Goal: Task Accomplishment & Management: Manage account settings

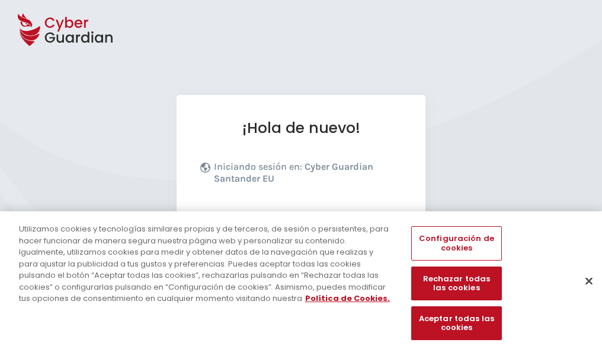
scroll to position [145, 0]
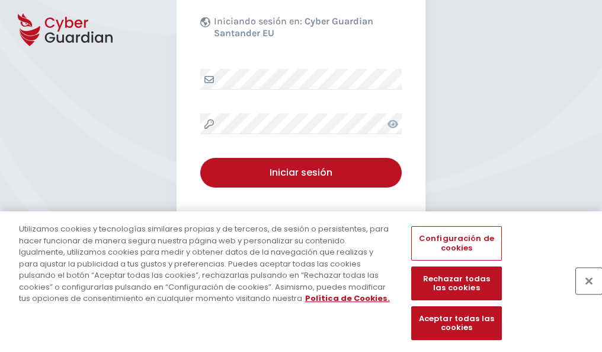
click at [583, 293] on button "Cerrar" at bounding box center [589, 280] width 26 height 26
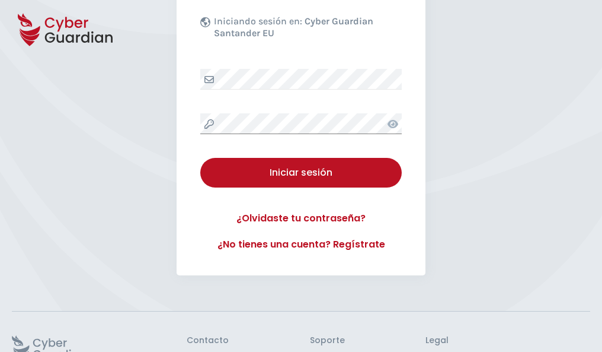
scroll to position [231, 0]
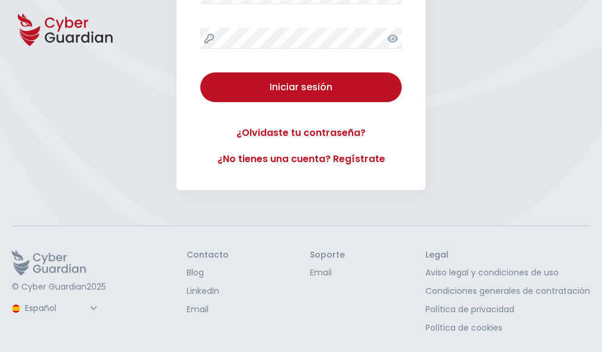
click at [200, 72] on button "Iniciar sesión" at bounding box center [301, 87] width 202 height 30
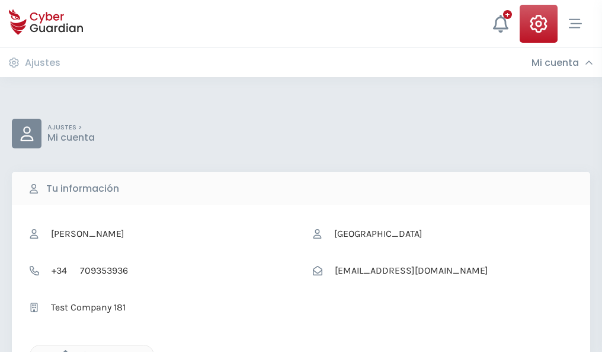
click at [62, 350] on icon "button" at bounding box center [63, 355] width 10 height 10
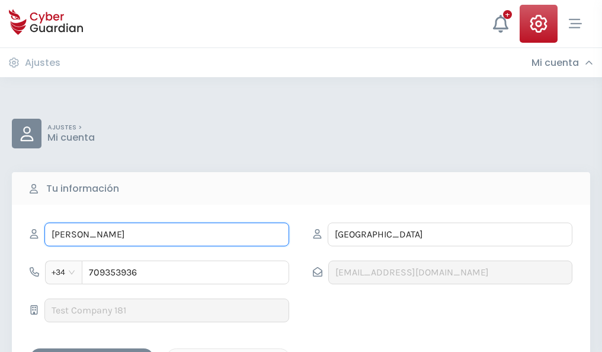
click at [167, 234] on input "JACOBO" at bounding box center [166, 234] width 245 height 24
type input "J"
type input "Ernesto"
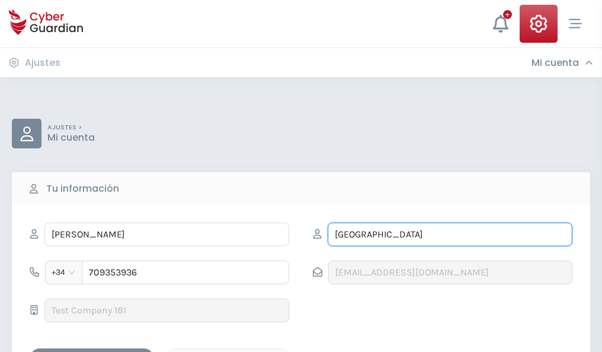
click at [450, 234] on input "VILLALBA" at bounding box center [450, 234] width 245 height 24
type input "V"
type input "Vives"
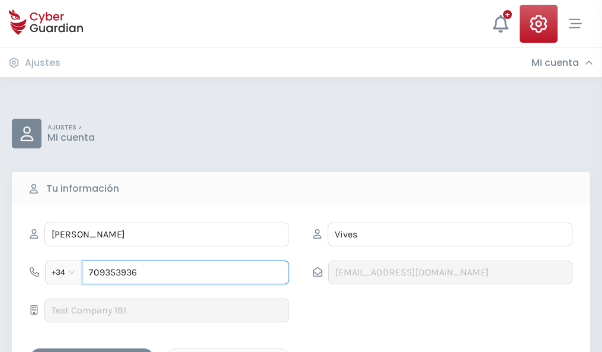
click at [186, 272] on input "709353936" at bounding box center [186, 272] width 208 height 24
type input "7"
type input "927721183"
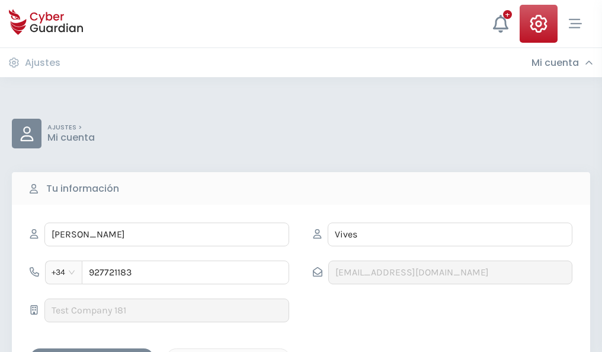
click at [92, 351] on div "Guardar cambios" at bounding box center [92, 358] width 107 height 15
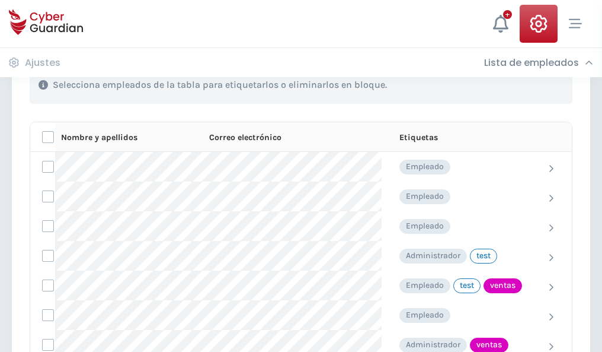
scroll to position [537, 0]
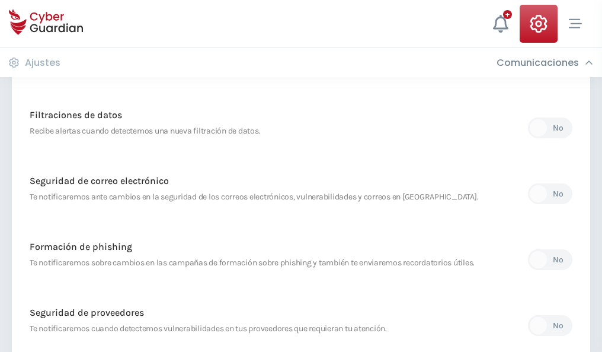
scroll to position [624, 0]
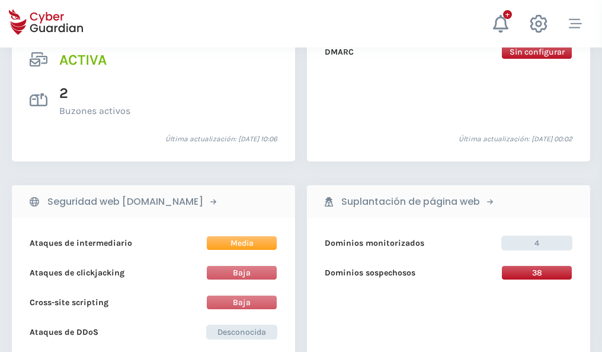
scroll to position [1205, 0]
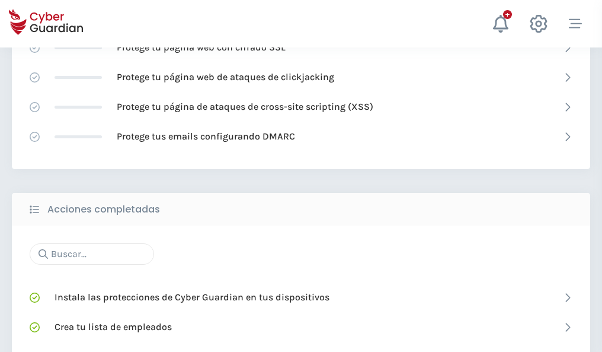
scroll to position [790, 0]
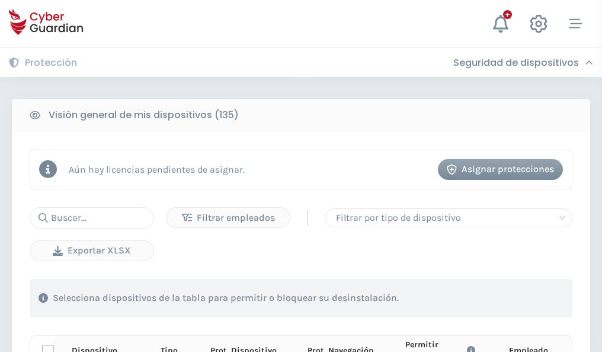
scroll to position [1048, 0]
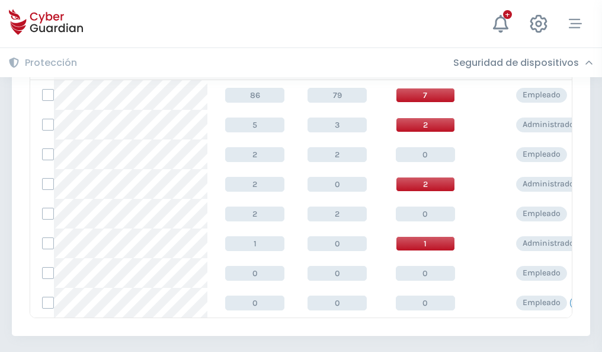
scroll to position [550, 0]
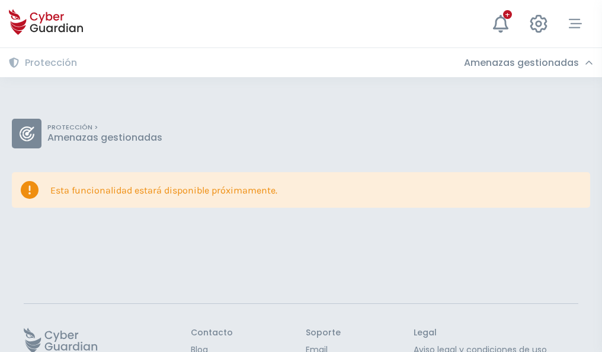
scroll to position [77, 0]
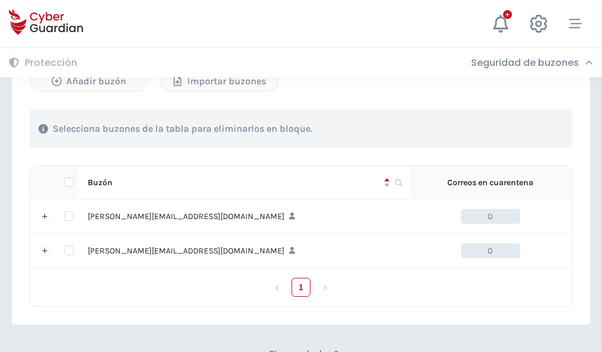
scroll to position [515, 0]
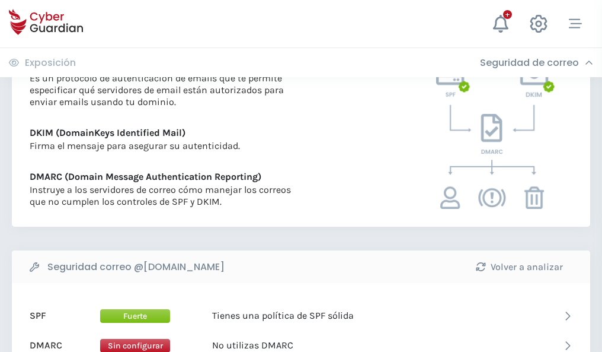
scroll to position [640, 0]
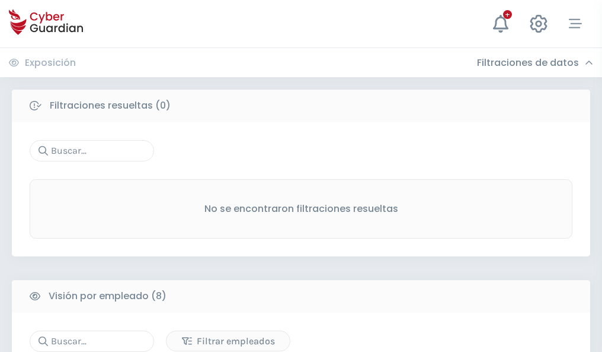
scroll to position [1010, 0]
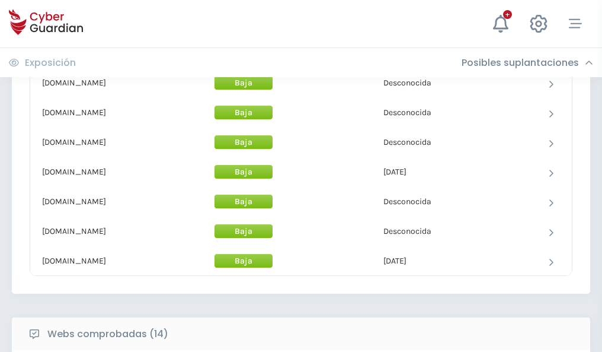
scroll to position [1156, 0]
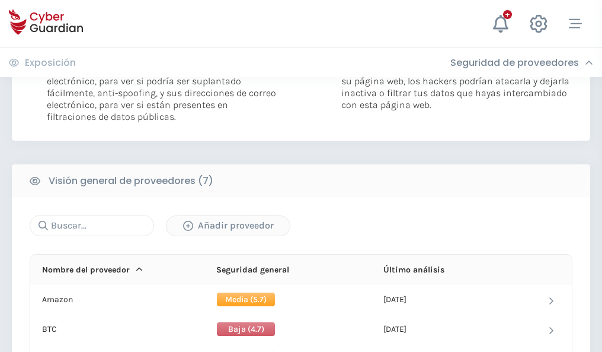
scroll to position [794, 0]
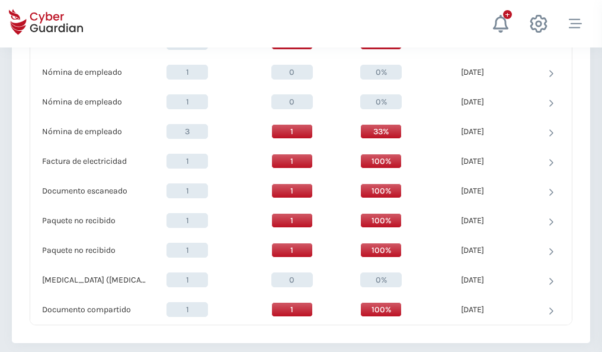
scroll to position [1229, 0]
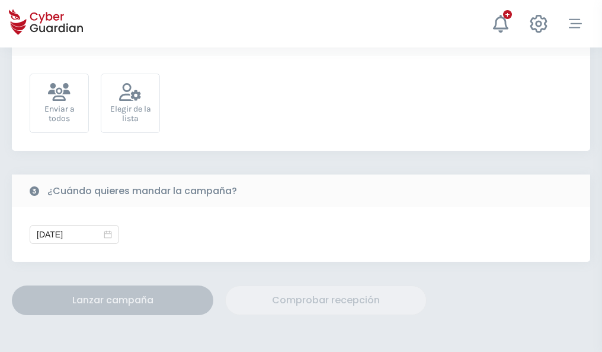
scroll to position [434, 0]
